Goal: Communication & Community: Answer question/provide support

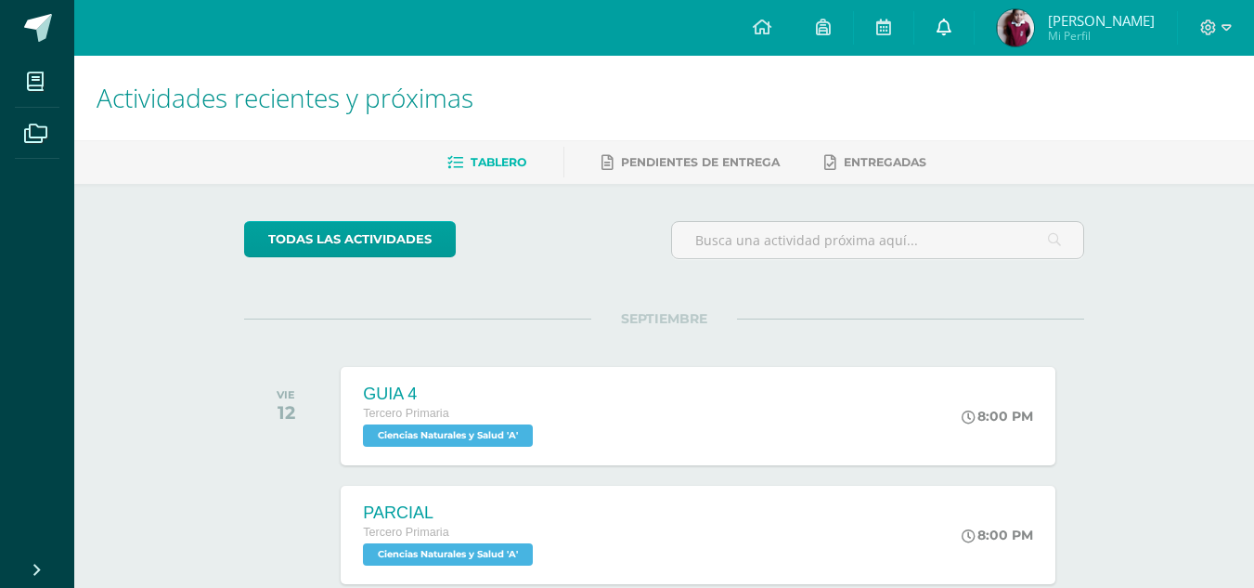
click at [974, 26] on link at bounding box center [943, 28] width 59 height 56
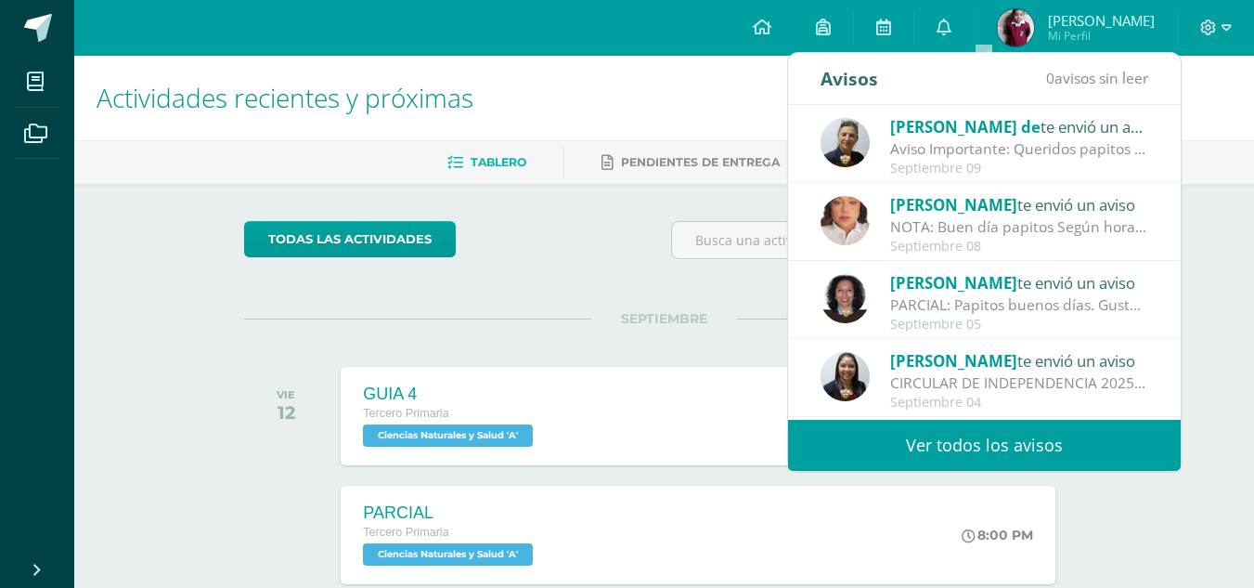
click at [1001, 133] on div "Sheny de te envió un aviso" at bounding box center [1019, 126] width 258 height 24
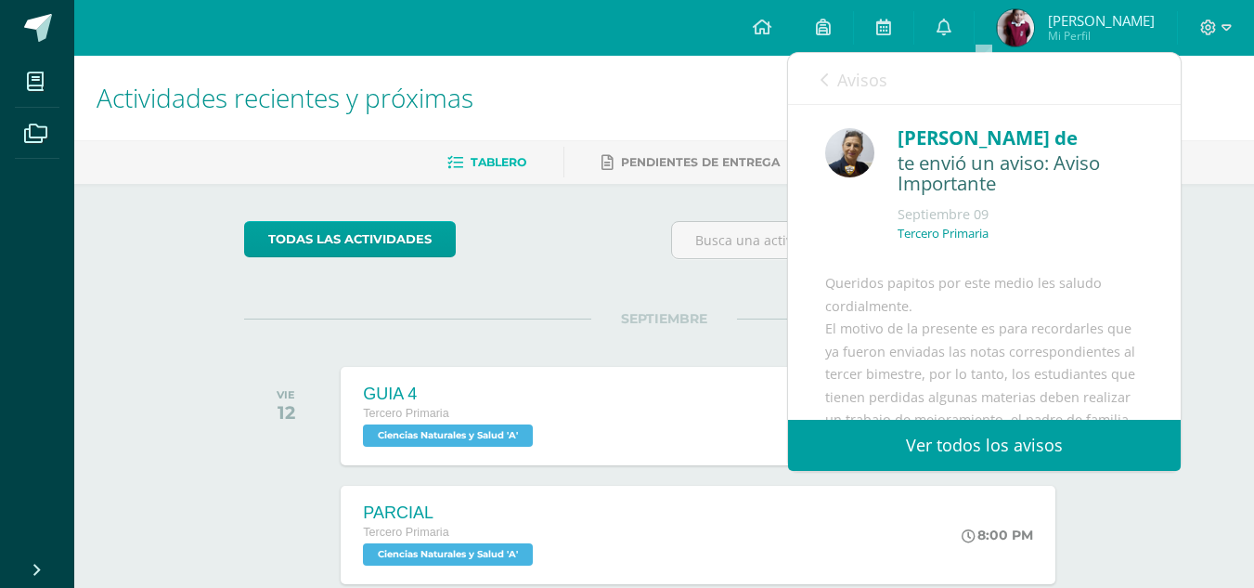
click at [967, 433] on link "Ver todos los avisos" at bounding box center [984, 445] width 393 height 51
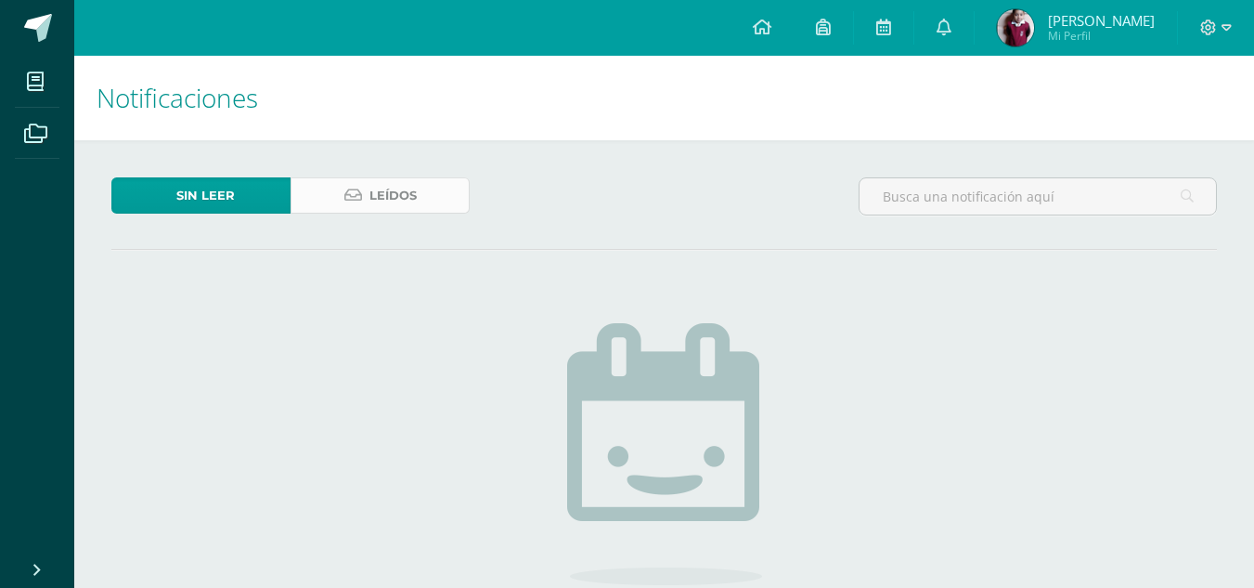
click at [356, 201] on icon at bounding box center [353, 196] width 18 height 16
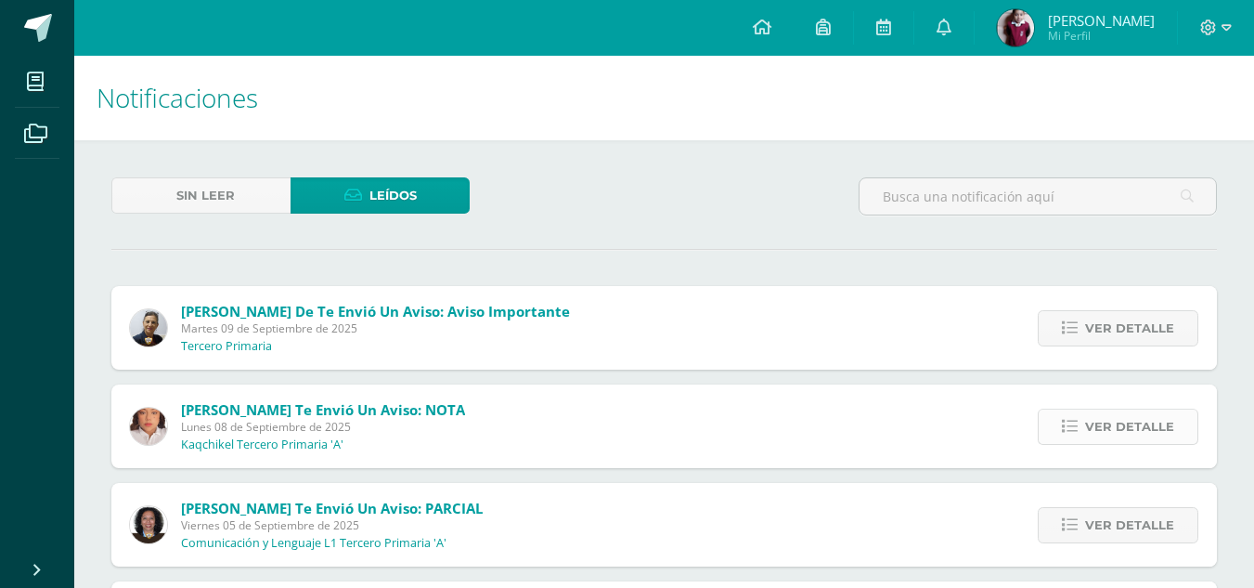
click at [1128, 425] on span "Ver detalle" at bounding box center [1129, 426] width 89 height 34
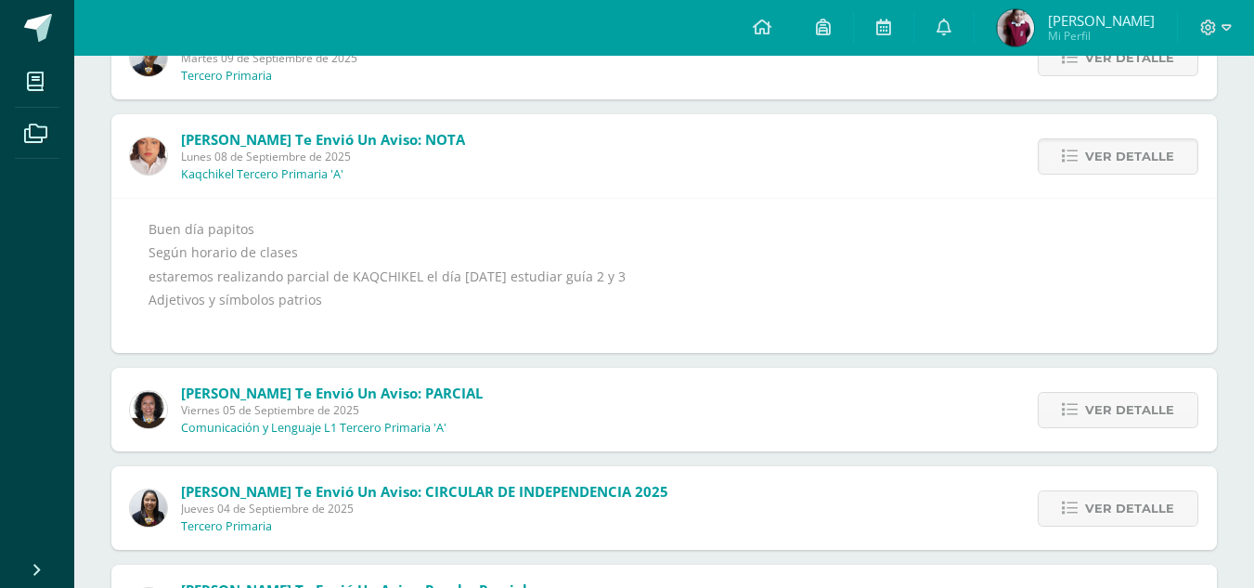
scroll to position [230, 0]
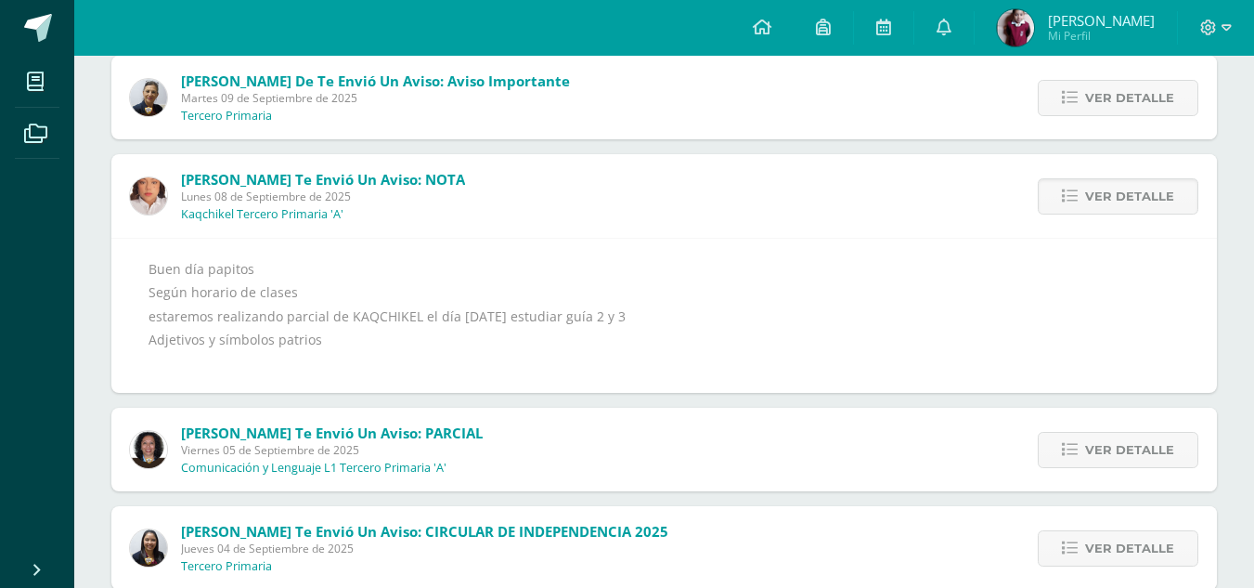
click at [147, 192] on img at bounding box center [148, 195] width 37 height 37
